Goal: Task Accomplishment & Management: Use online tool/utility

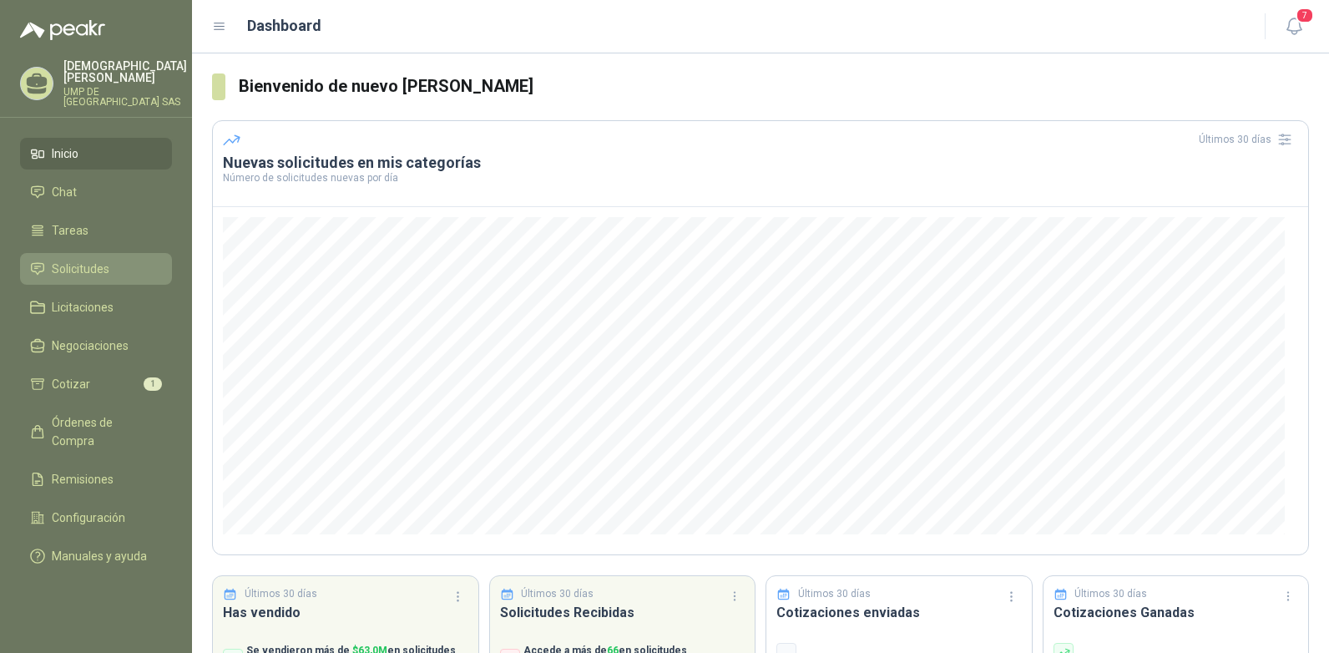
click at [79, 260] on span "Solicitudes" at bounding box center [81, 269] width 58 height 18
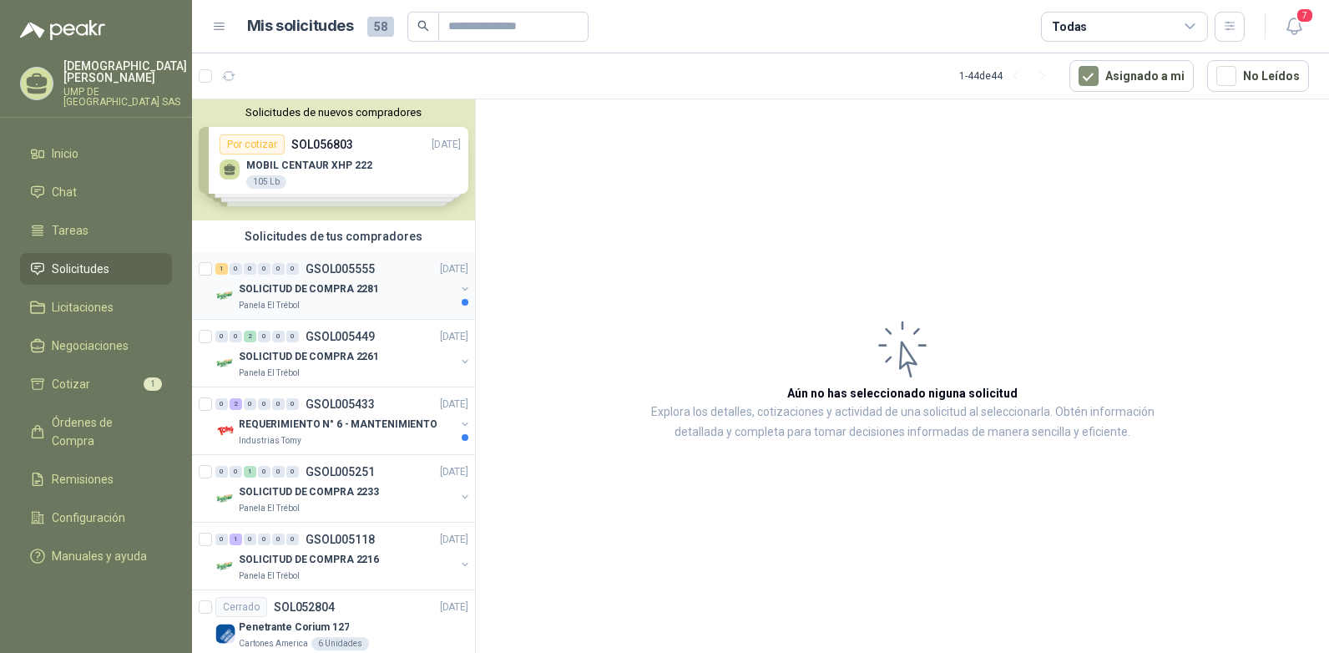
click at [315, 269] on p "GSOL005555" at bounding box center [340, 269] width 69 height 12
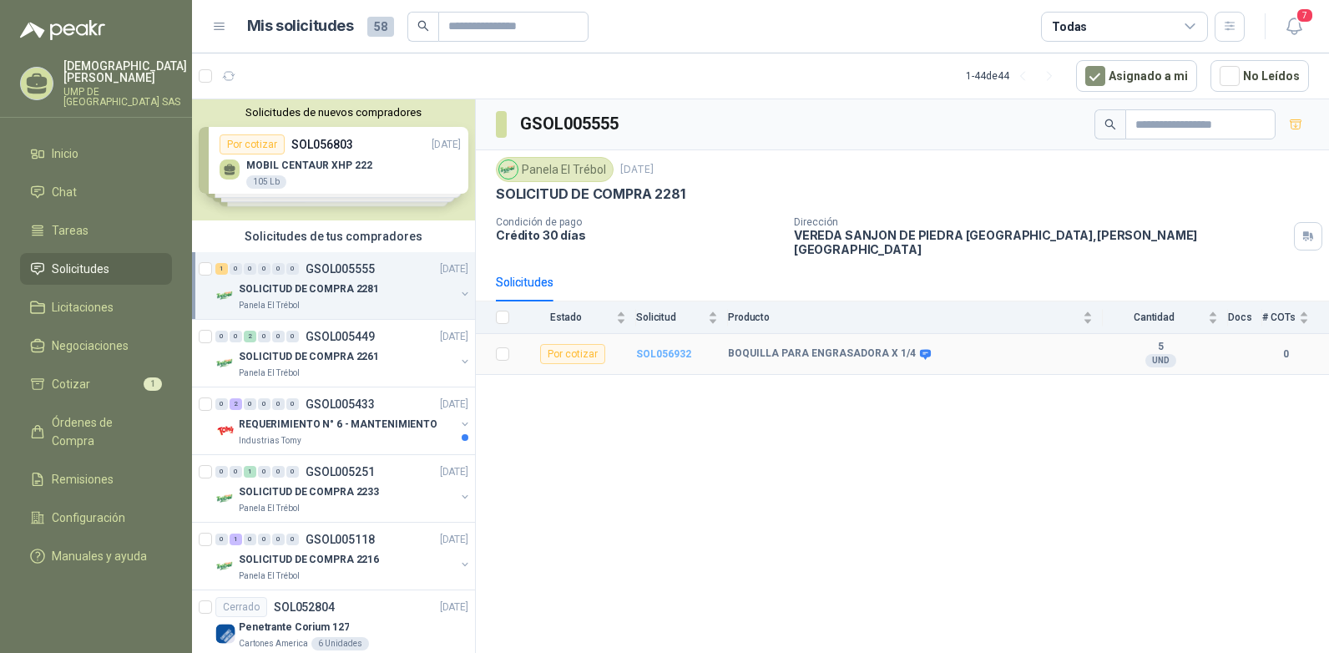
click at [665, 348] on b "SOL056932" at bounding box center [663, 354] width 55 height 12
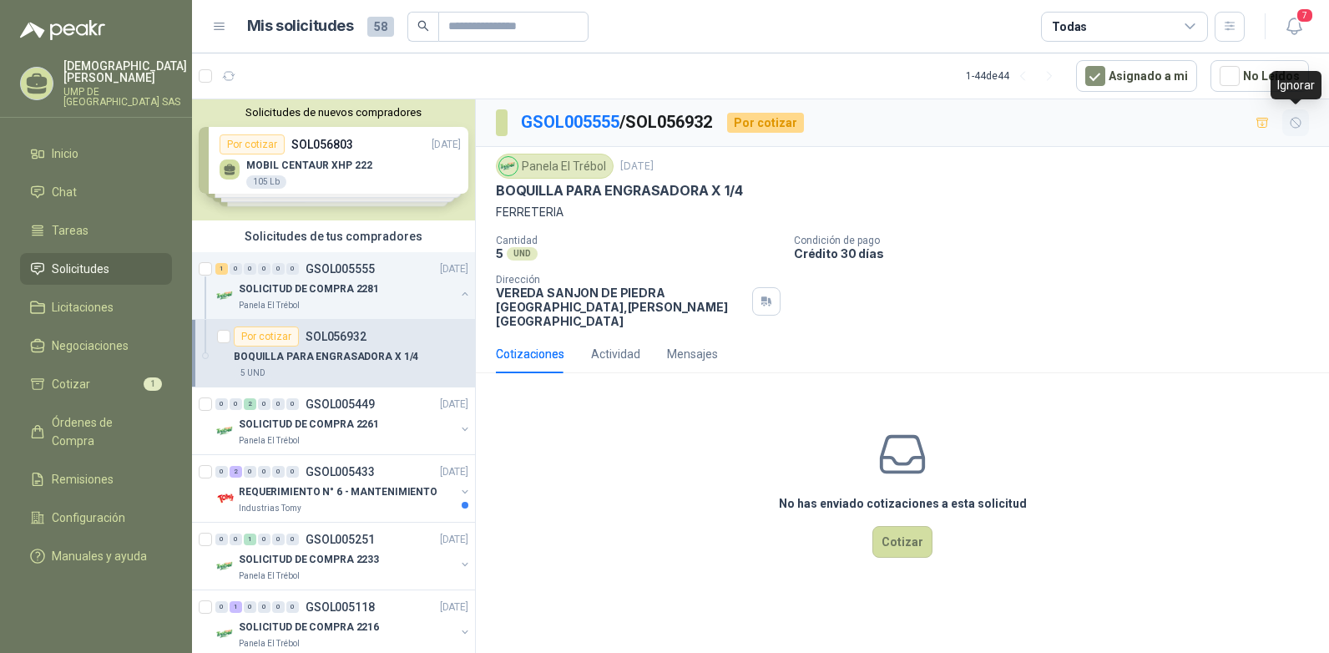
click at [1297, 121] on icon "button" at bounding box center [1296, 123] width 14 height 14
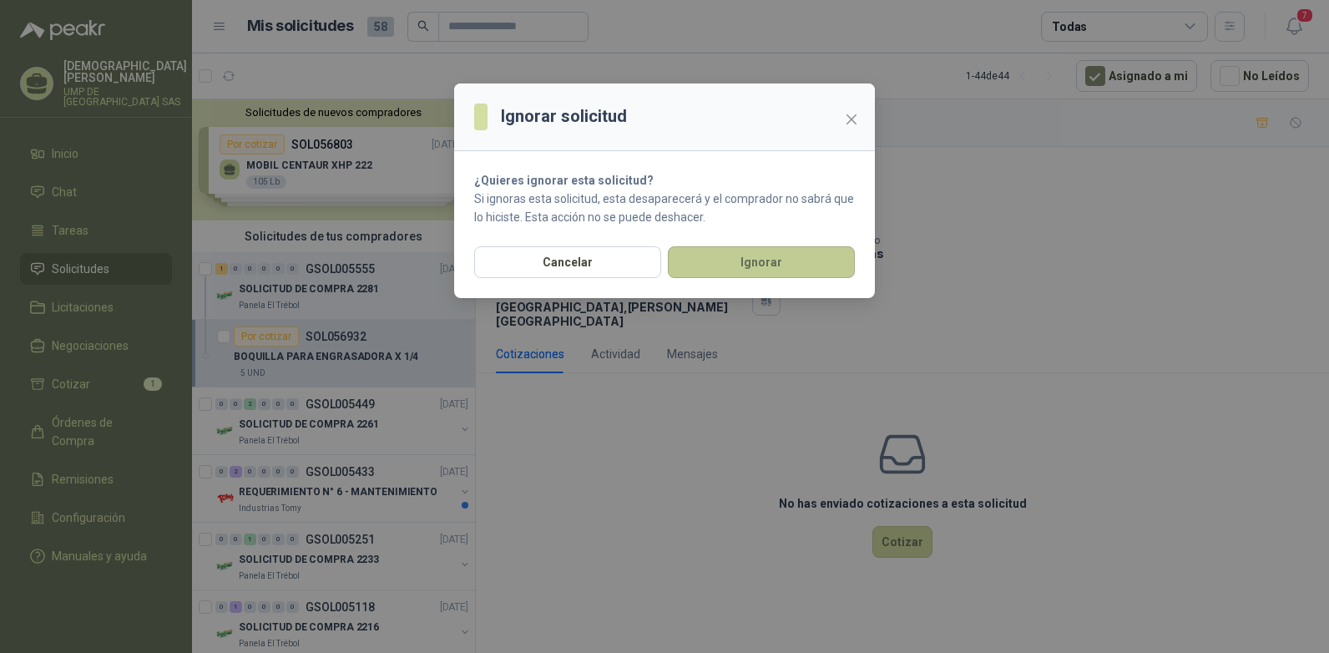
click at [779, 262] on button "Ignorar" at bounding box center [761, 262] width 187 height 32
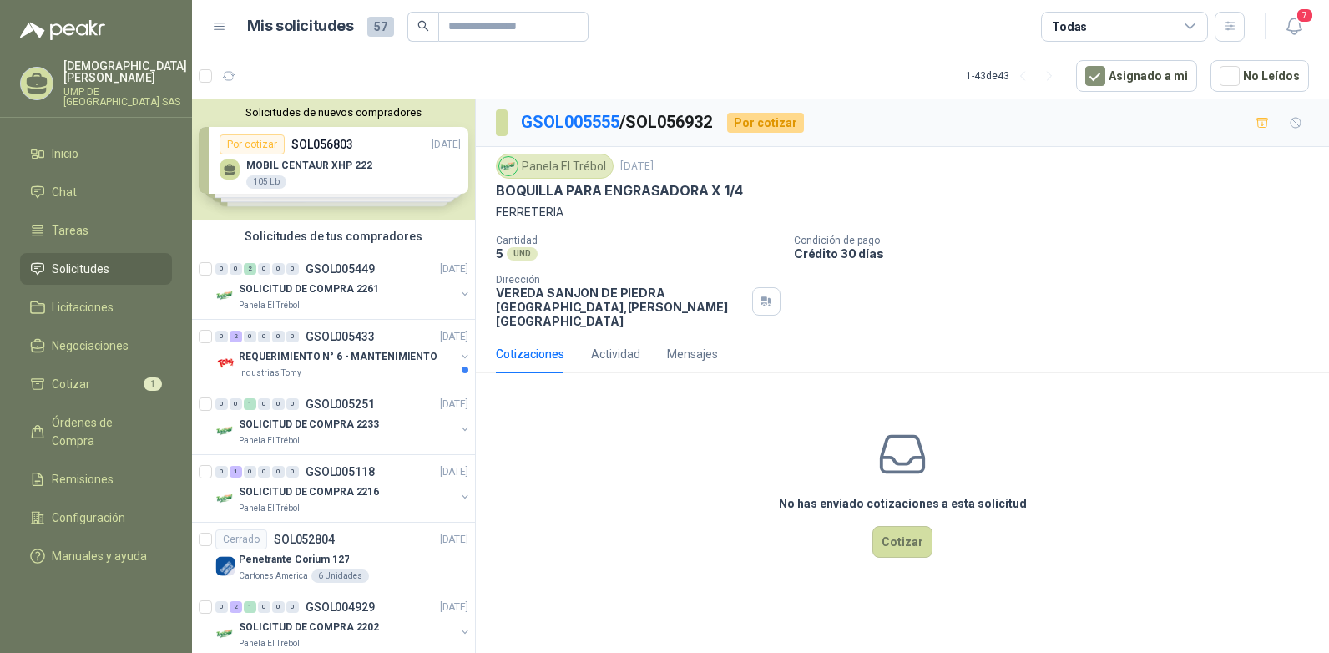
click at [46, 76] on icon at bounding box center [37, 80] width 21 height 14
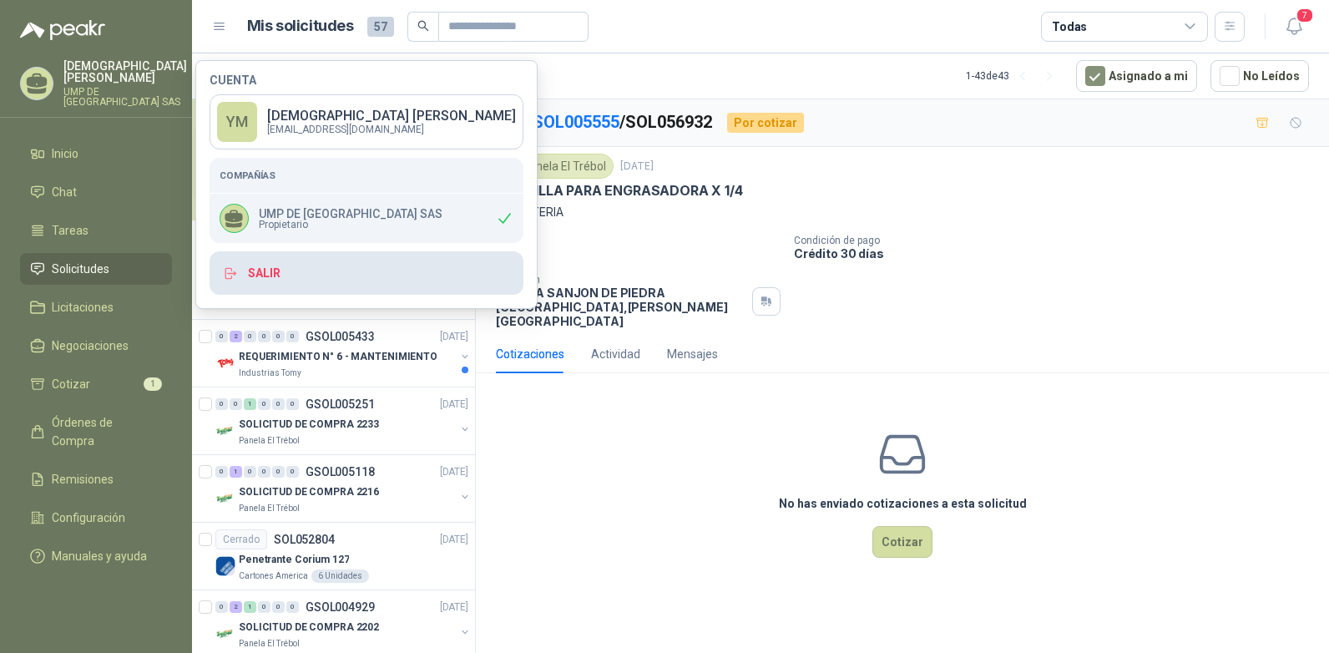
click at [249, 266] on button "Salir" at bounding box center [367, 272] width 314 height 43
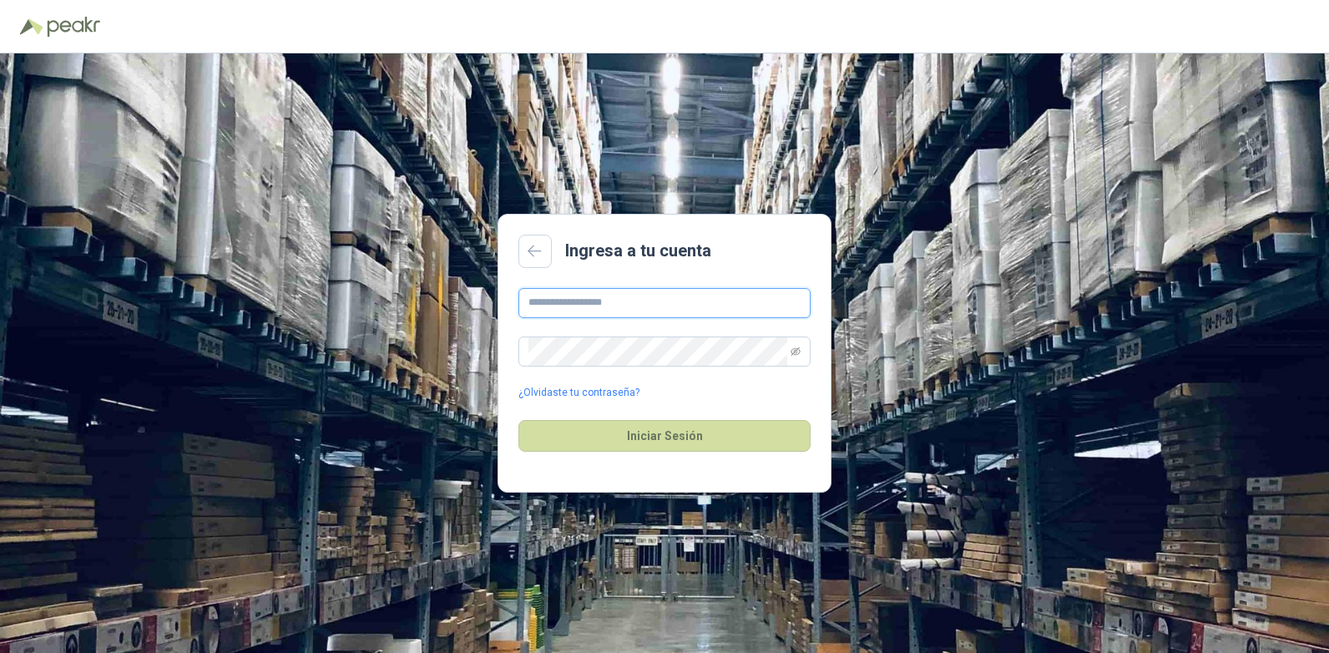
type input "**********"
